Goal: Find specific page/section

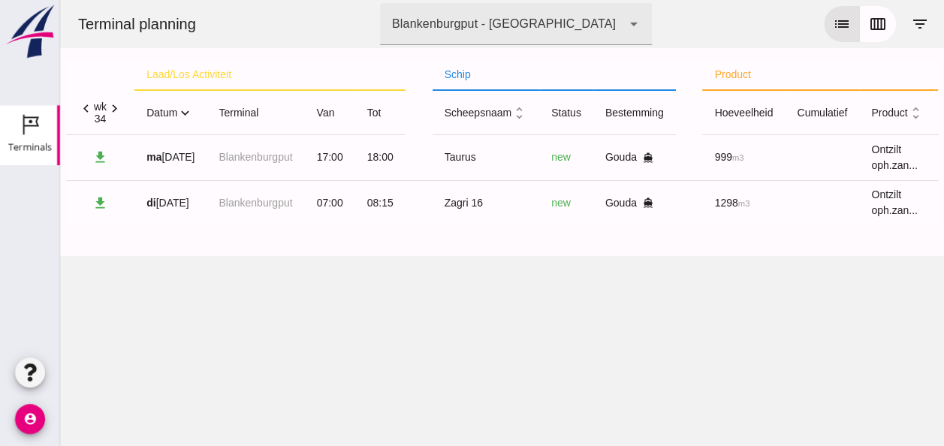
click icon "expand_more"
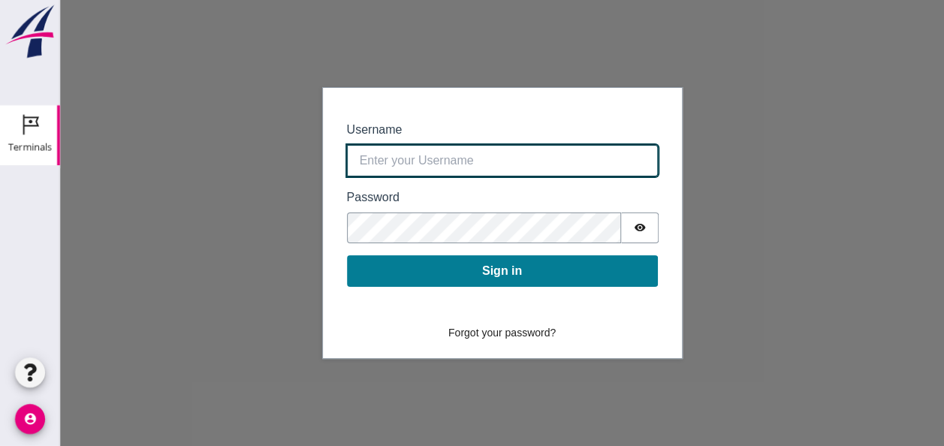
type input "0390.shp+bon@vanoord.com"
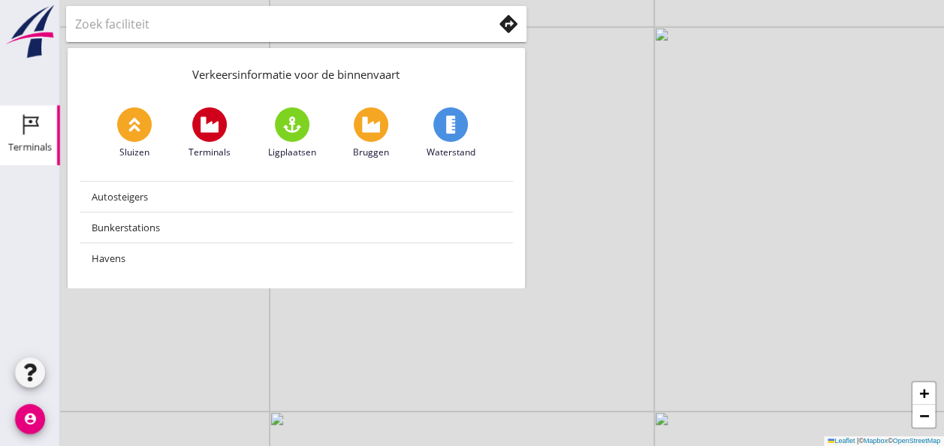
click at [23, 140] on div "Terminals" at bounding box center [30, 147] width 44 height 21
